Goal: Task Accomplishment & Management: Manage account settings

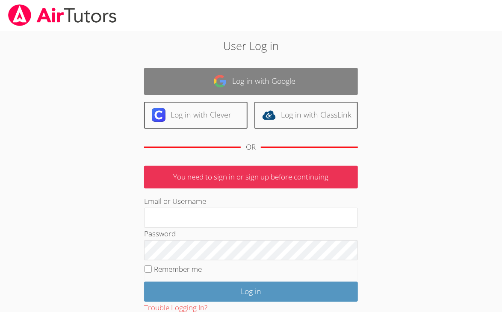
type input "[EMAIL_ADDRESS][DOMAIN_NAME]"
click at [228, 84] on link "Log in with Google" at bounding box center [251, 81] width 214 height 27
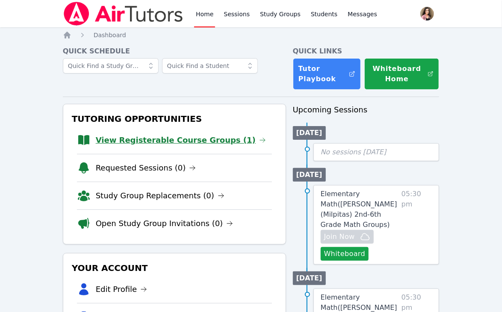
click at [164, 140] on link "View Registerable Course Groups (1)" at bounding box center [181, 140] width 170 height 12
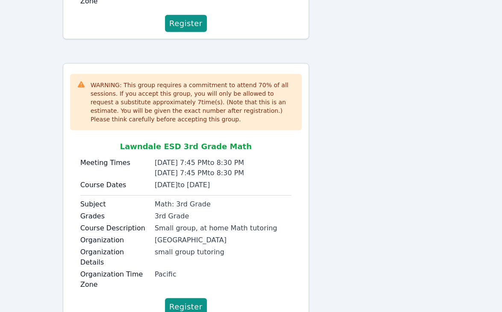
scroll to position [329, 0]
